Goal: Task Accomplishment & Management: Use online tool/utility

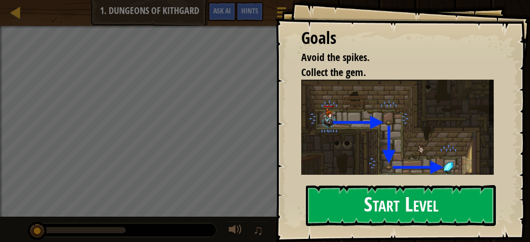
click at [404, 199] on button "Start Level" at bounding box center [401, 205] width 190 height 41
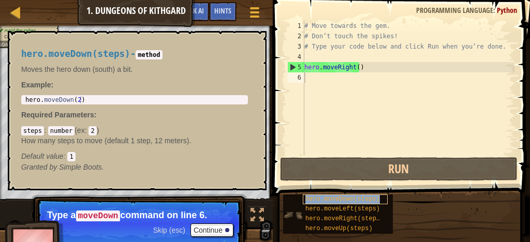
click at [323, 199] on span "hero.moveDown(steps)" at bounding box center [343, 199] width 75 height 7
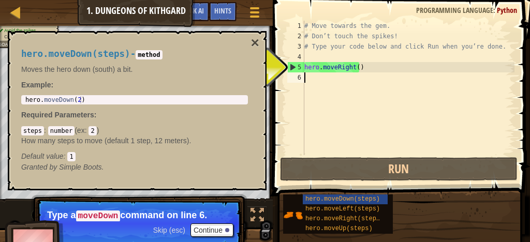
click at [309, 79] on div "# Move towards the gem. # Don’t touch the spikes! # Type your code below and cl…" at bounding box center [408, 98] width 212 height 155
click at [204, 227] on button "Continue" at bounding box center [212, 230] width 43 height 13
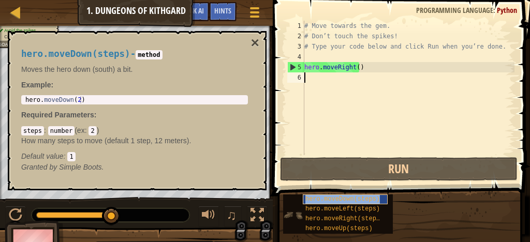
click at [324, 199] on span "hero.moveDown(steps)" at bounding box center [343, 199] width 75 height 7
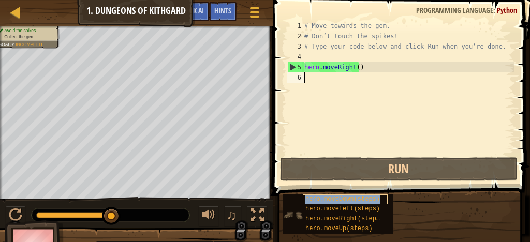
click at [324, 199] on span "hero.moveDown(steps)" at bounding box center [343, 199] width 75 height 7
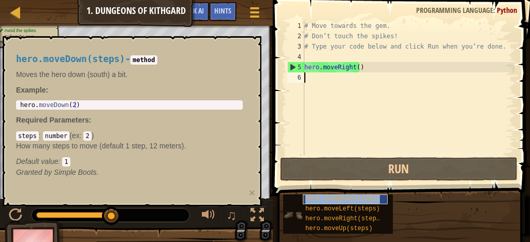
click at [324, 199] on span "hero.moveDown(steps)" at bounding box center [343, 199] width 75 height 7
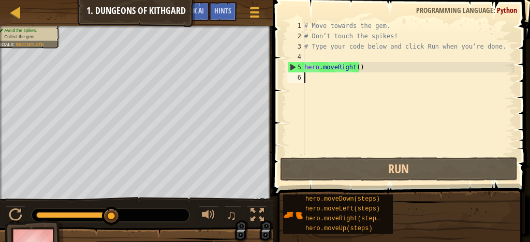
click at [322, 76] on div "# Move towards the gem. # Don’t touch the spikes! # Type your code below and cl…" at bounding box center [408, 98] width 212 height 155
type textarea "h"
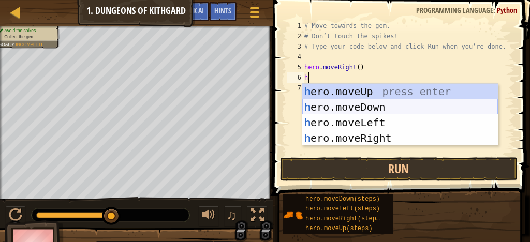
click at [333, 104] on div "h ero.moveUp press enter h ero.moveDown press enter h ero.moveLeft press enter …" at bounding box center [400, 130] width 196 height 93
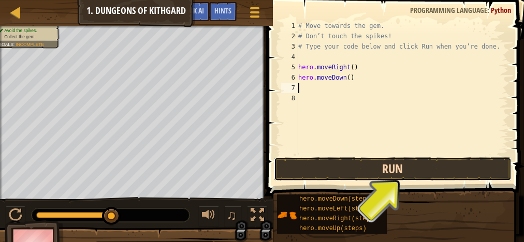
click at [399, 171] on button "Run" at bounding box center [393, 169] width 238 height 24
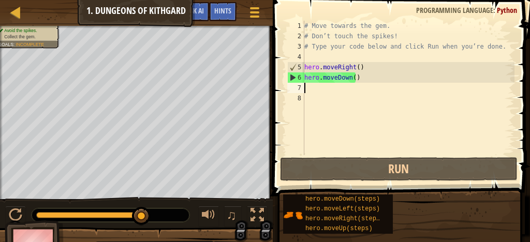
type textarea "h"
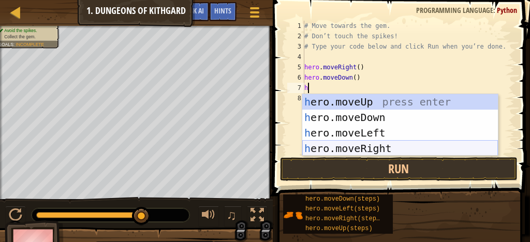
click at [332, 146] on div "h ero.moveUp press enter h ero.moveDown press enter h ero.moveLeft press enter …" at bounding box center [400, 140] width 196 height 93
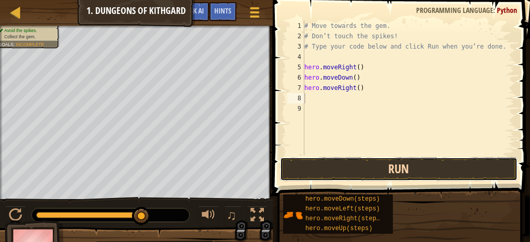
drag, startPoint x: 383, startPoint y: 166, endPoint x: 388, endPoint y: 161, distance: 7.3
click at [388, 161] on button "Run" at bounding box center [399, 169] width 238 height 24
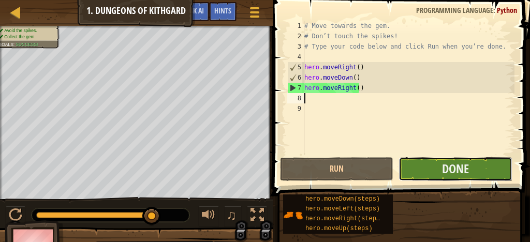
click at [436, 167] on button "Done" at bounding box center [455, 169] width 113 height 24
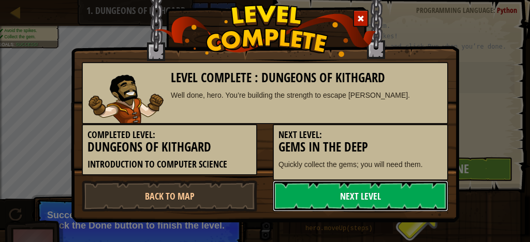
click at [309, 193] on link "Next Level" at bounding box center [361, 196] width 176 height 31
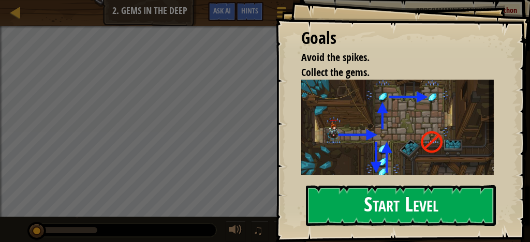
click at [388, 206] on button "Start Level" at bounding box center [401, 205] width 190 height 41
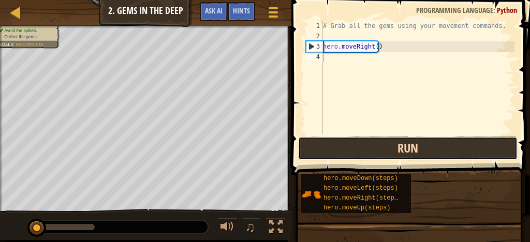
click at [410, 145] on button "Run" at bounding box center [408, 149] width 220 height 24
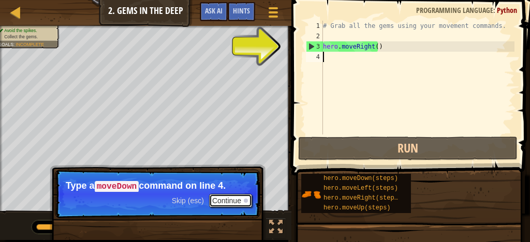
click at [233, 198] on button "Continue" at bounding box center [230, 200] width 43 height 13
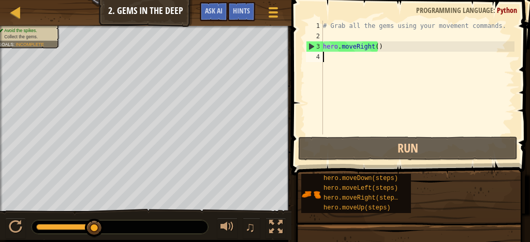
type textarea "h"
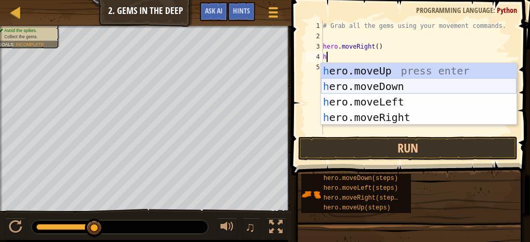
click at [345, 84] on div "h ero.moveUp press enter h ero.moveDown press enter h ero.moveLeft press enter …" at bounding box center [419, 109] width 196 height 93
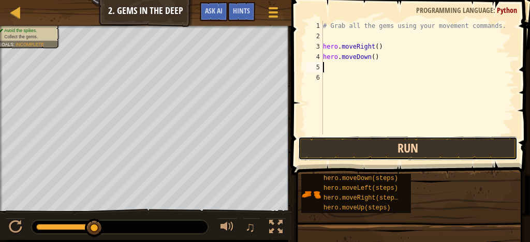
click at [415, 144] on button "Run" at bounding box center [408, 149] width 220 height 24
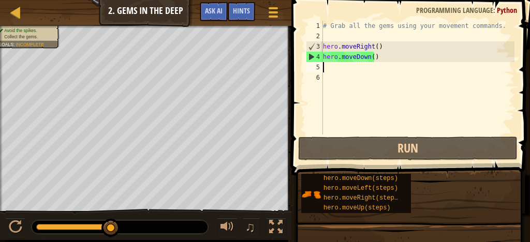
type textarea "h"
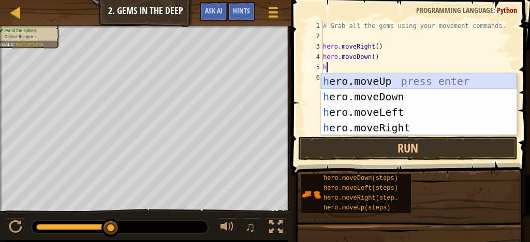
click at [377, 81] on div "h ero.moveUp press enter h ero.moveDown press enter h ero.moveLeft press enter …" at bounding box center [419, 120] width 196 height 93
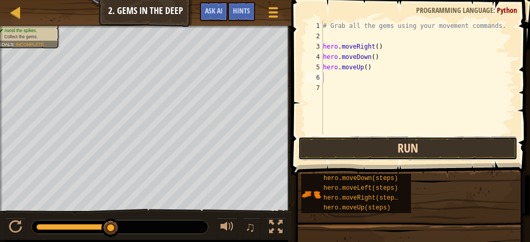
click at [391, 148] on button "Run" at bounding box center [408, 149] width 220 height 24
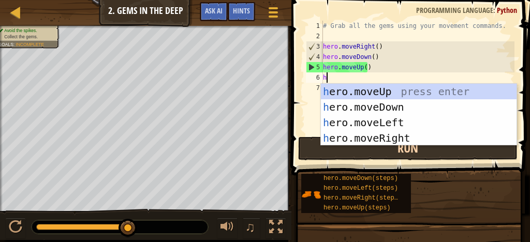
type textarea "h"
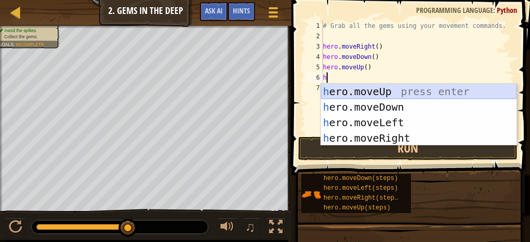
click at [383, 92] on div "h ero.moveUp press enter h ero.moveDown press enter h ero.moveLeft press enter …" at bounding box center [419, 130] width 196 height 93
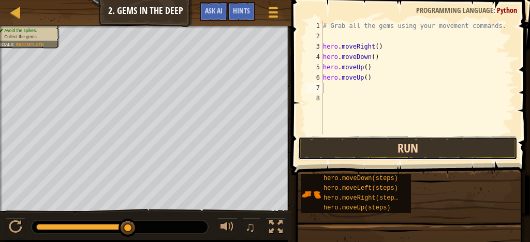
drag, startPoint x: 386, startPoint y: 153, endPoint x: 385, endPoint y: 148, distance: 5.3
click at [386, 152] on button "Run" at bounding box center [408, 149] width 220 height 24
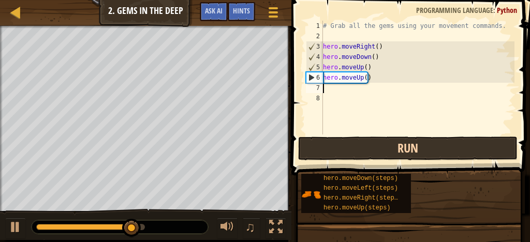
type textarea "h"
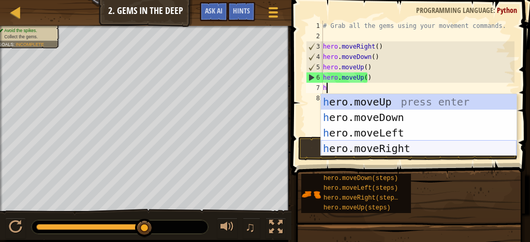
click at [374, 143] on div "h ero.moveUp press enter h ero.moveDown press enter h ero.moveLeft press enter …" at bounding box center [419, 140] width 196 height 93
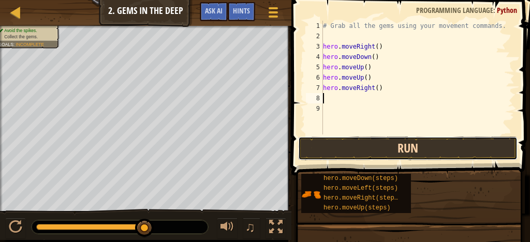
click at [382, 144] on button "Run" at bounding box center [408, 149] width 220 height 24
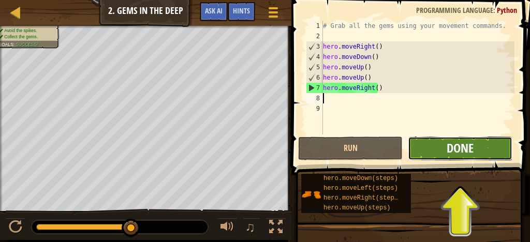
click at [461, 148] on span "Done" at bounding box center [460, 148] width 27 height 17
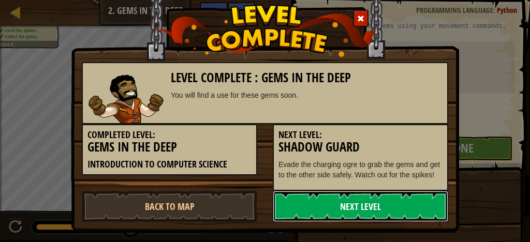
click at [358, 206] on link "Next Level" at bounding box center [361, 206] width 176 height 31
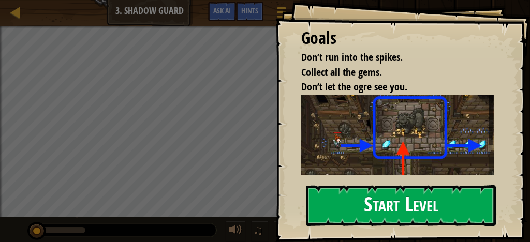
click at [438, 207] on button "Start Level" at bounding box center [401, 205] width 190 height 41
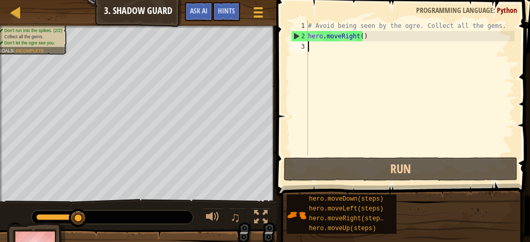
click at [508, 16] on span at bounding box center [404, 83] width 262 height 227
click at [513, 14] on span "Python" at bounding box center [507, 10] width 20 height 10
click at [515, 16] on span at bounding box center [404, 83] width 262 height 227
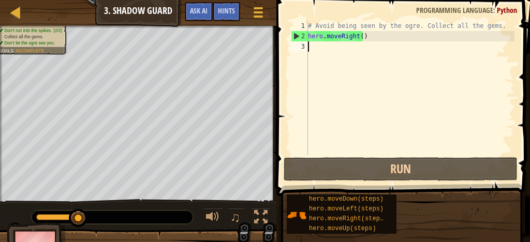
click at [514, 14] on span "Python" at bounding box center [507, 10] width 20 height 10
click at [516, 13] on span "Python" at bounding box center [507, 10] width 20 height 10
click at [518, 15] on div "Programming language : Python" at bounding box center [466, 10] width 111 height 10
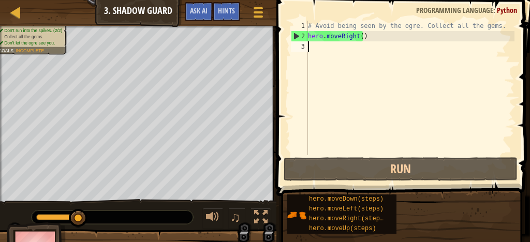
click at [519, 14] on div "Programming language : Python" at bounding box center [466, 10] width 111 height 10
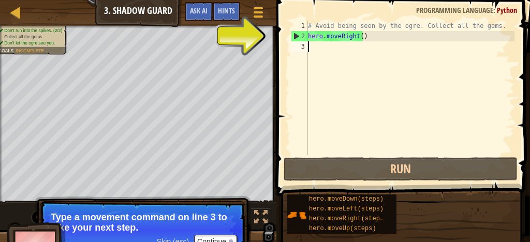
click at [368, 52] on div "# Avoid being seen by the ogre. Collect all the gems. hero . moveRight ( )" at bounding box center [410, 98] width 209 height 155
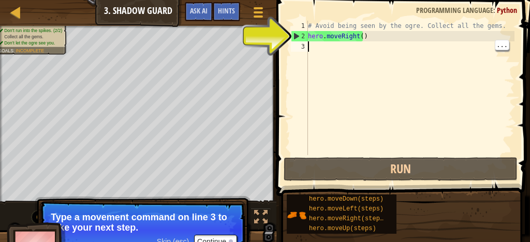
click at [371, 37] on div "# Avoid being seen by the ogre. Collect all the gems. hero . moveRight ( )" at bounding box center [410, 98] width 209 height 155
type textarea "hero.moveRight()"
click at [363, 40] on div "# Avoid being seen by the ogre. Collect all the gems. hero . moveRight ( )" at bounding box center [410, 88] width 209 height 135
type textarea "hero.moveRight()"
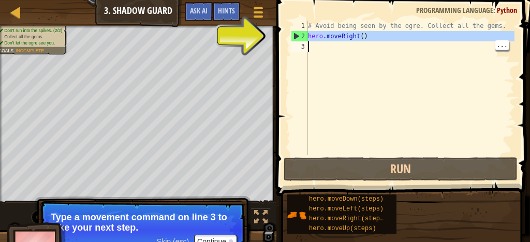
click at [367, 55] on div "# Avoid being seen by the ogre. Collect all the gems. hero . moveRight ( )" at bounding box center [410, 98] width 209 height 155
